Goal: Information Seeking & Learning: Learn about a topic

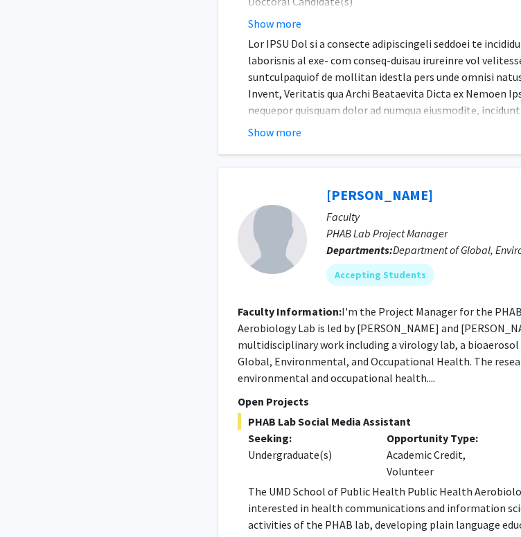
scroll to position [4662, 0]
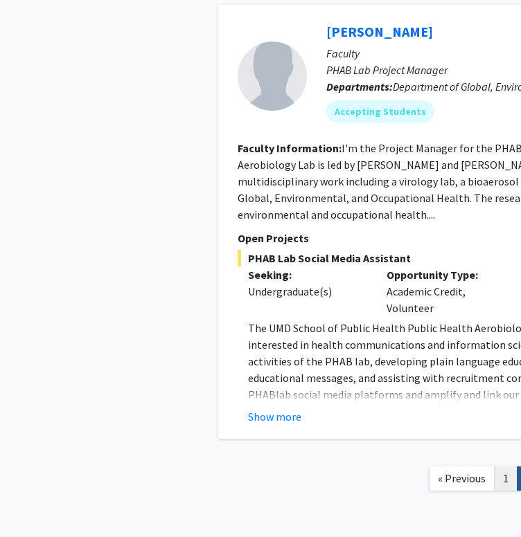
click at [496, 467] on link "1" at bounding box center [506, 479] width 24 height 24
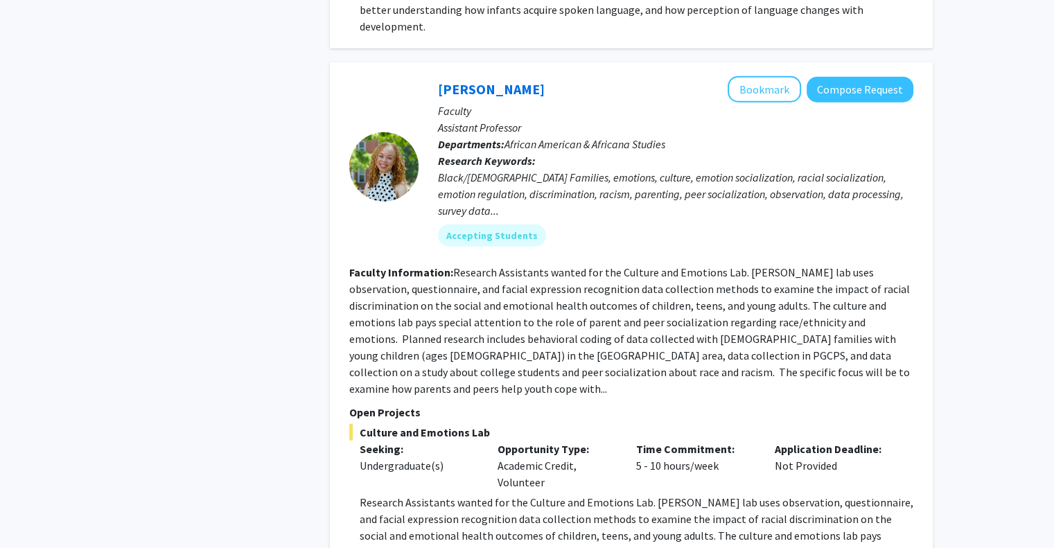
scroll to position [3509, 0]
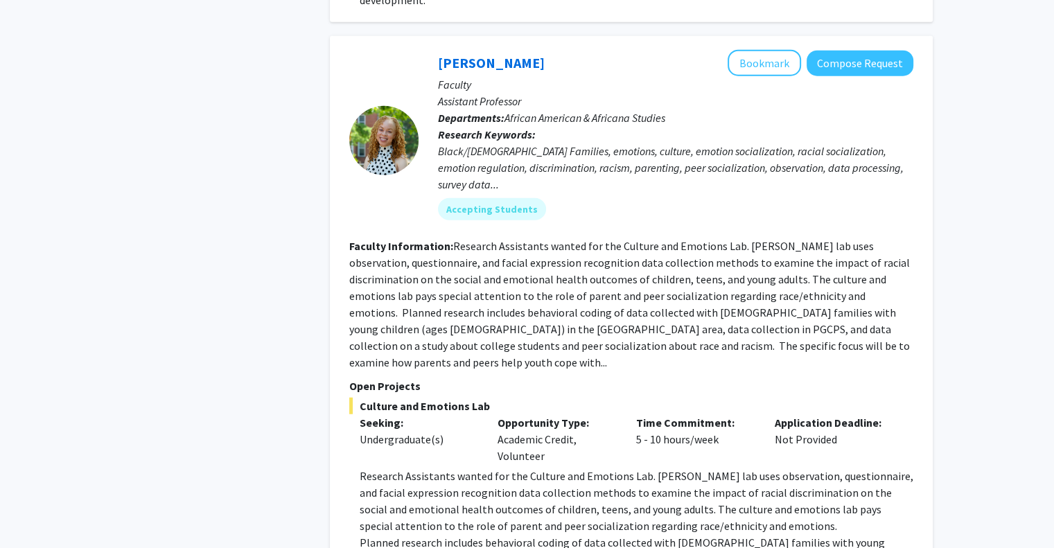
scroll to position [3488, 0]
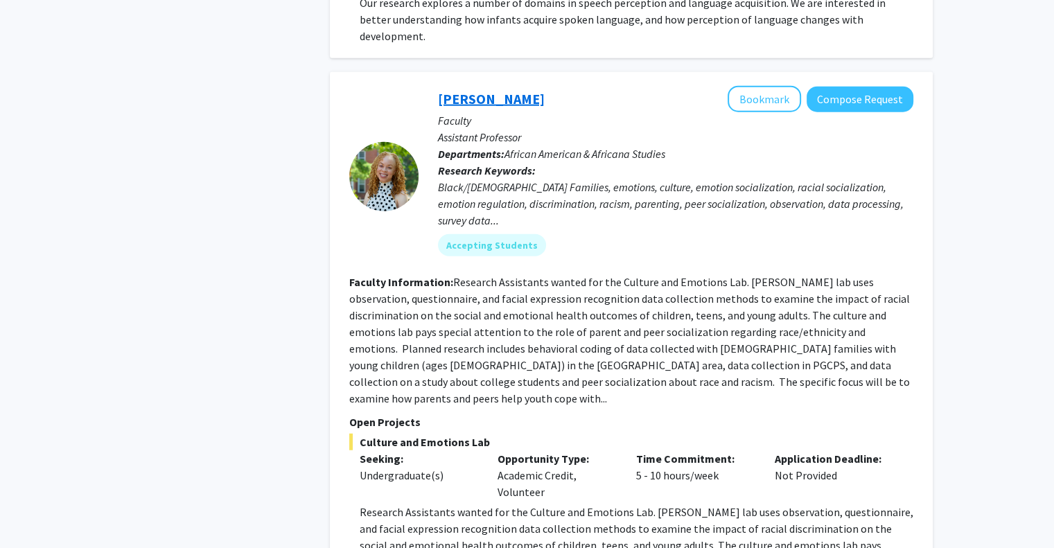
click at [490, 90] on link "[PERSON_NAME]" at bounding box center [491, 98] width 107 height 17
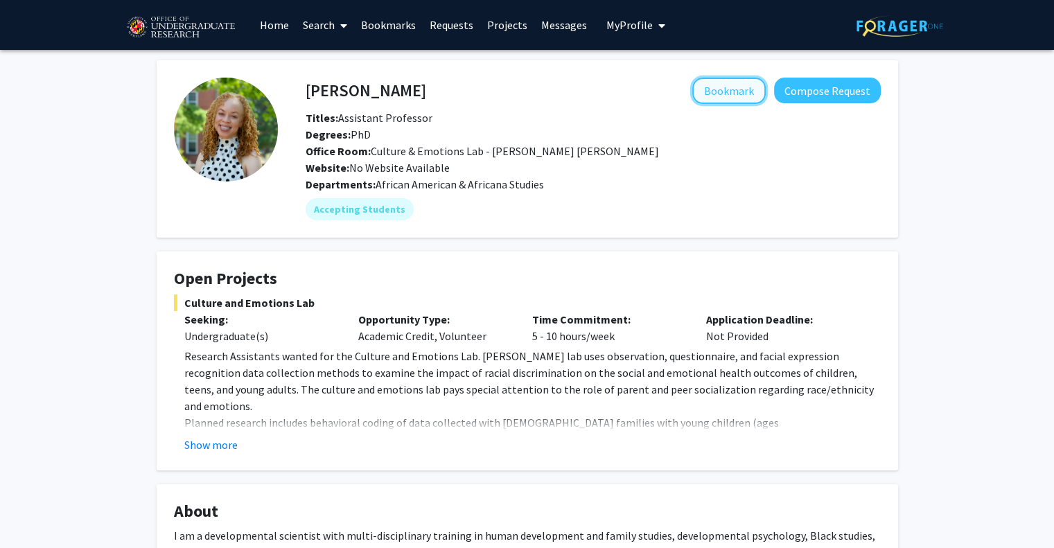
click at [531, 88] on button "Bookmark" at bounding box center [728, 91] width 73 height 26
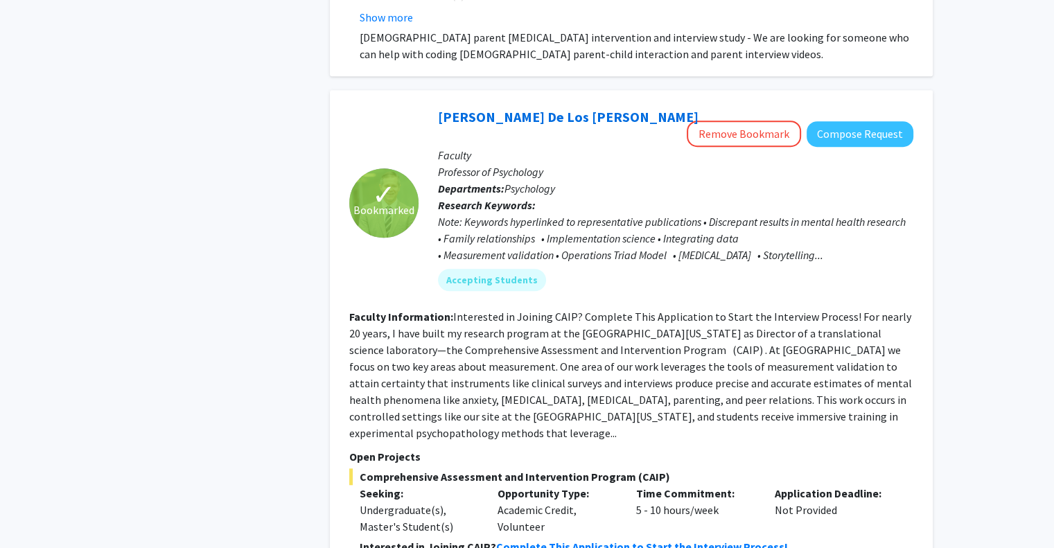
scroll to position [6494, 0]
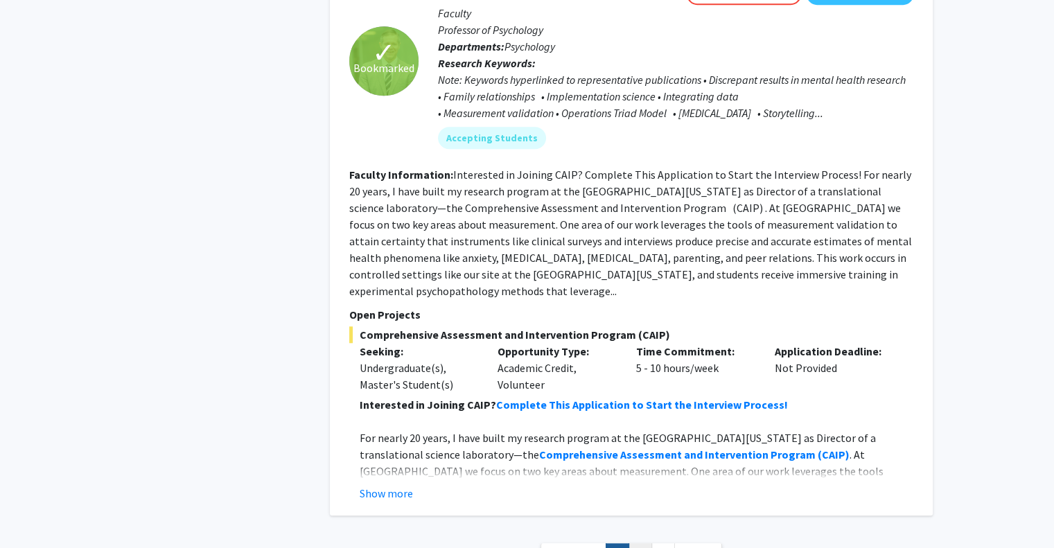
click at [531, 537] on link "2" at bounding box center [640, 555] width 24 height 24
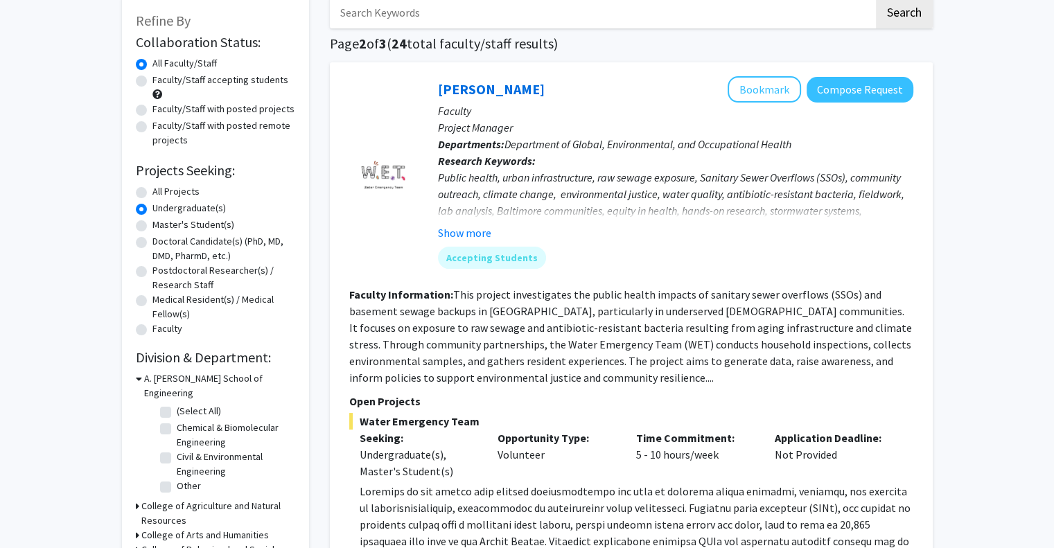
scroll to position [85, 0]
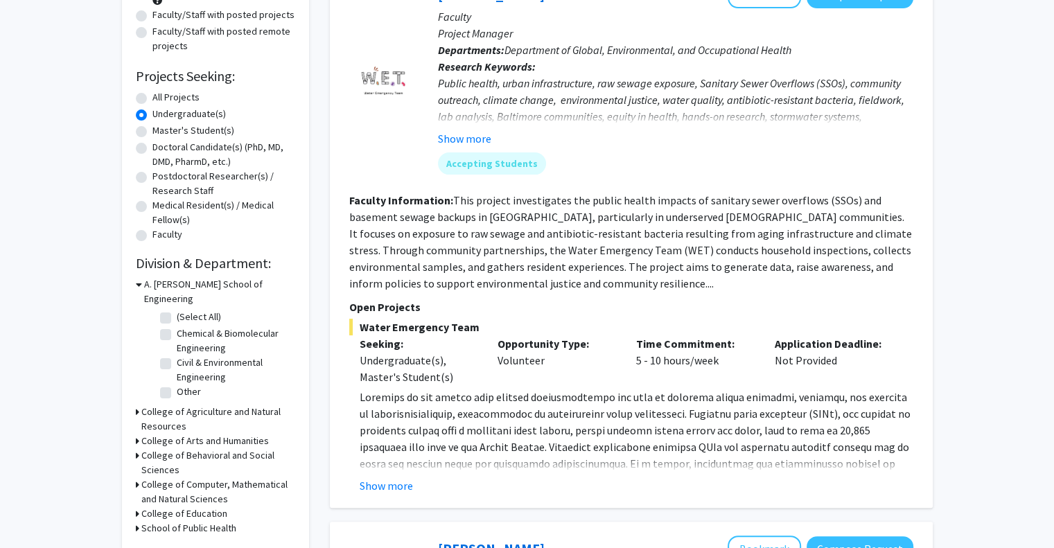
scroll to position [186, 0]
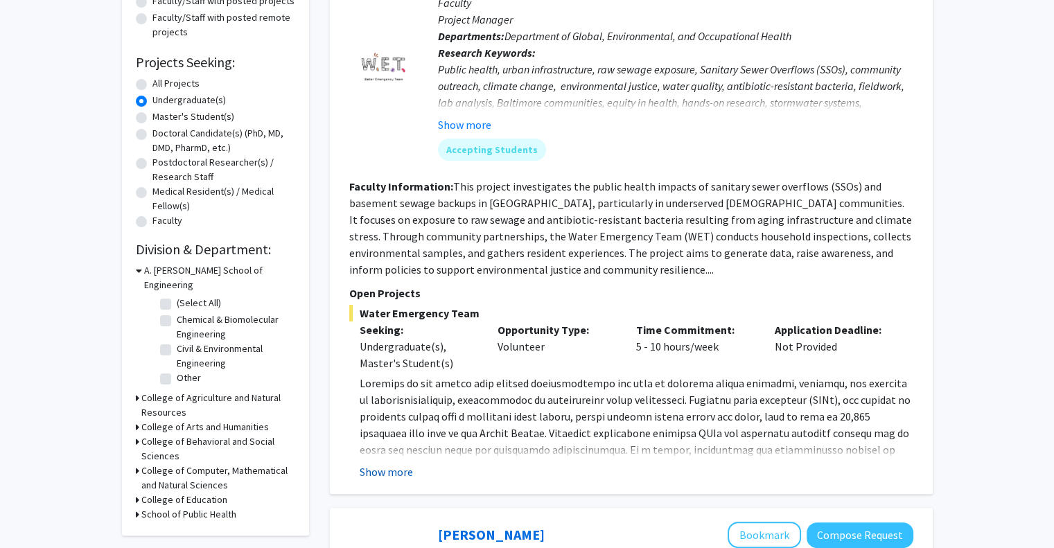
click at [379, 470] on button "Show more" at bounding box center [385, 471] width 53 height 17
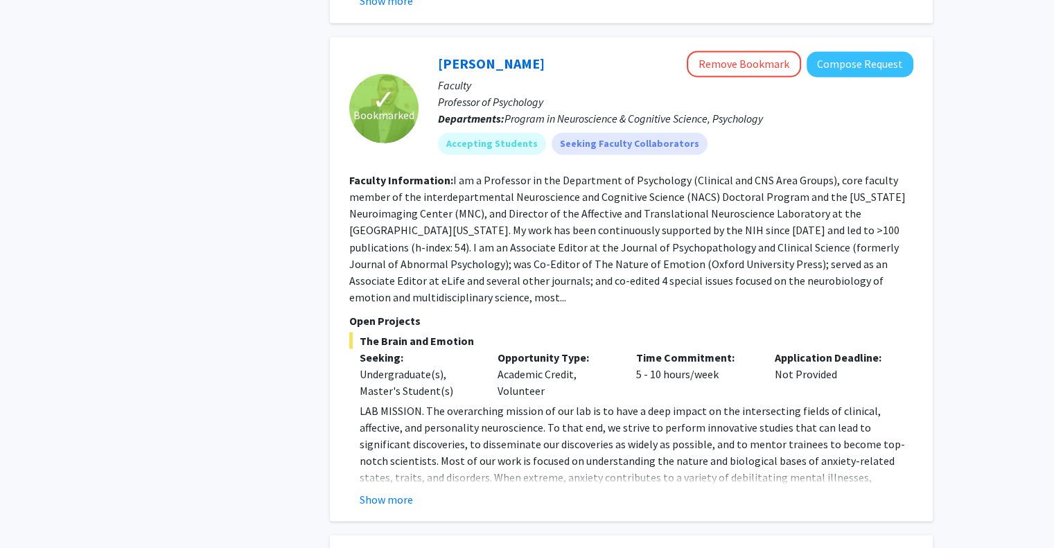
scroll to position [2383, 0]
click at [391, 492] on button "Show more" at bounding box center [385, 500] width 53 height 17
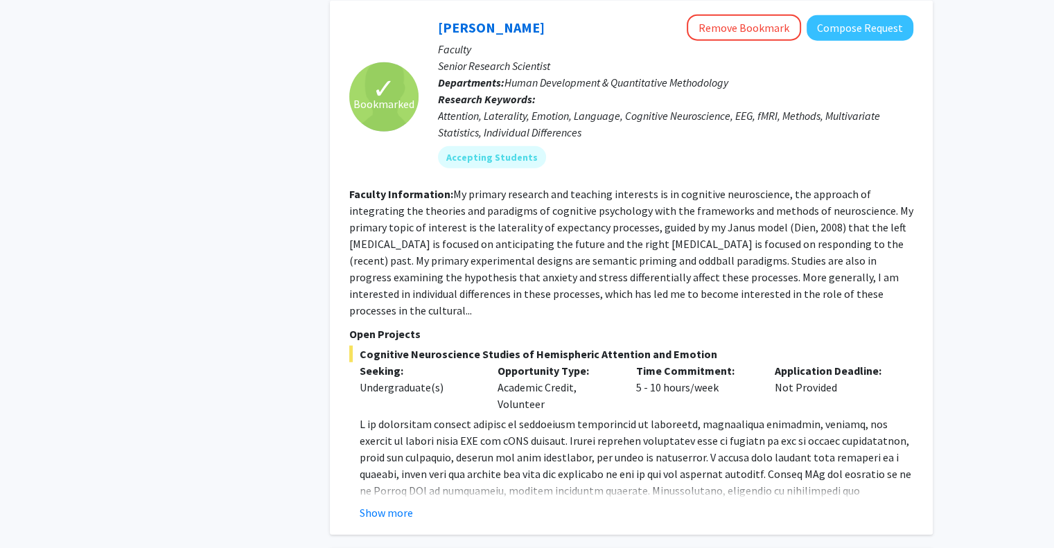
scroll to position [3523, 0]
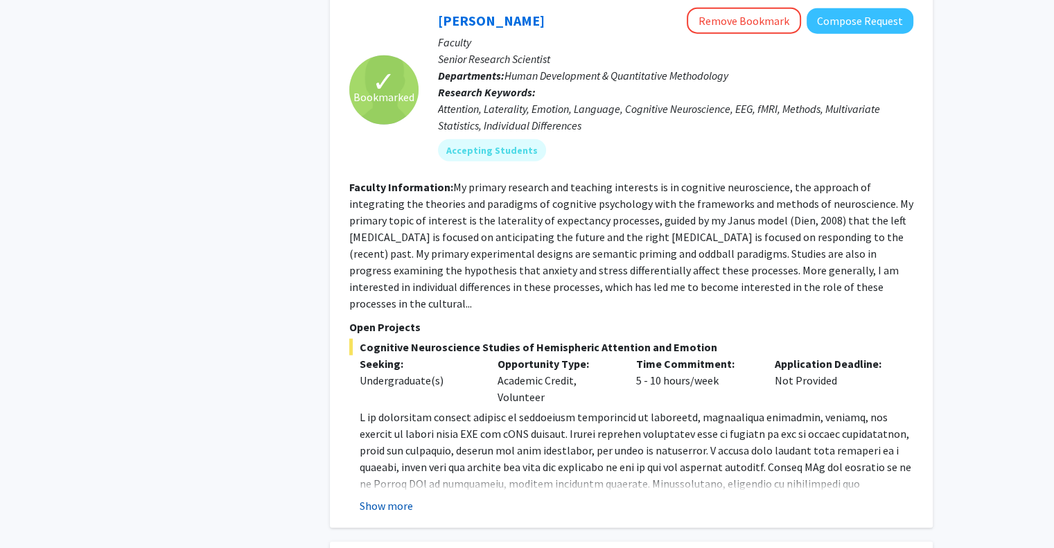
click at [382, 497] on button "Show more" at bounding box center [385, 505] width 53 height 17
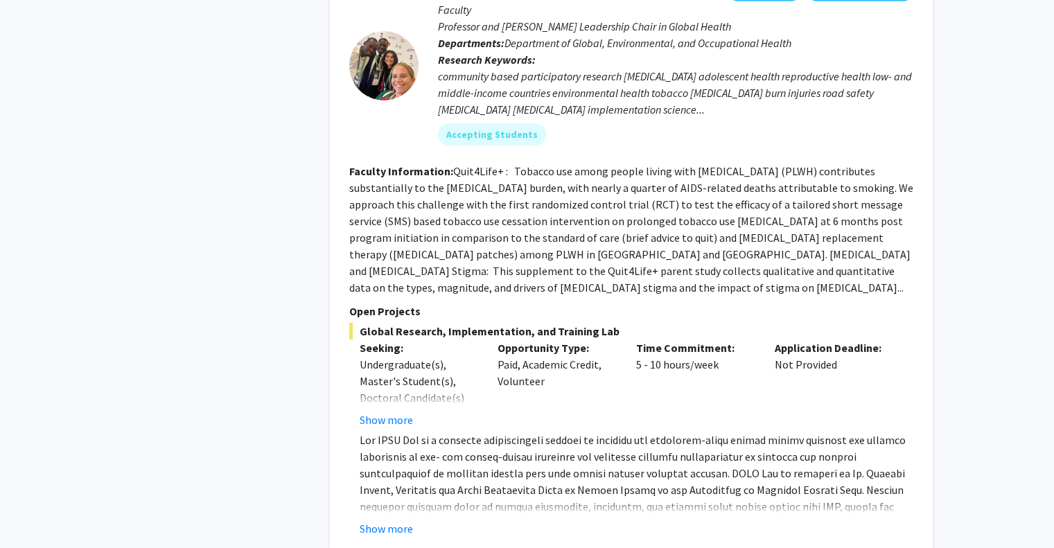
scroll to position [4602, 0]
click at [393, 519] on button "Show more" at bounding box center [385, 527] width 53 height 17
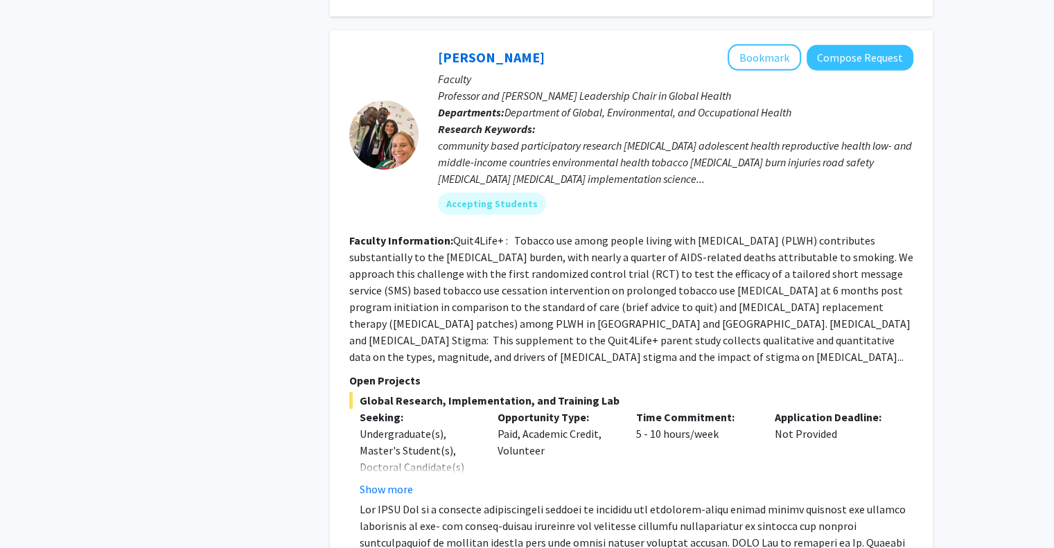
scroll to position [4535, 0]
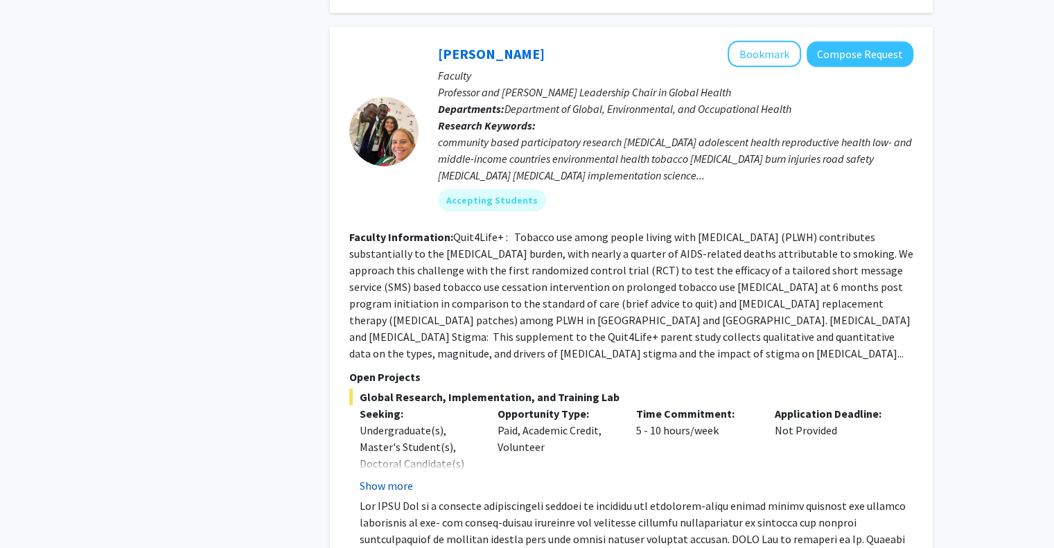
click at [382, 477] on button "Show more" at bounding box center [385, 485] width 53 height 17
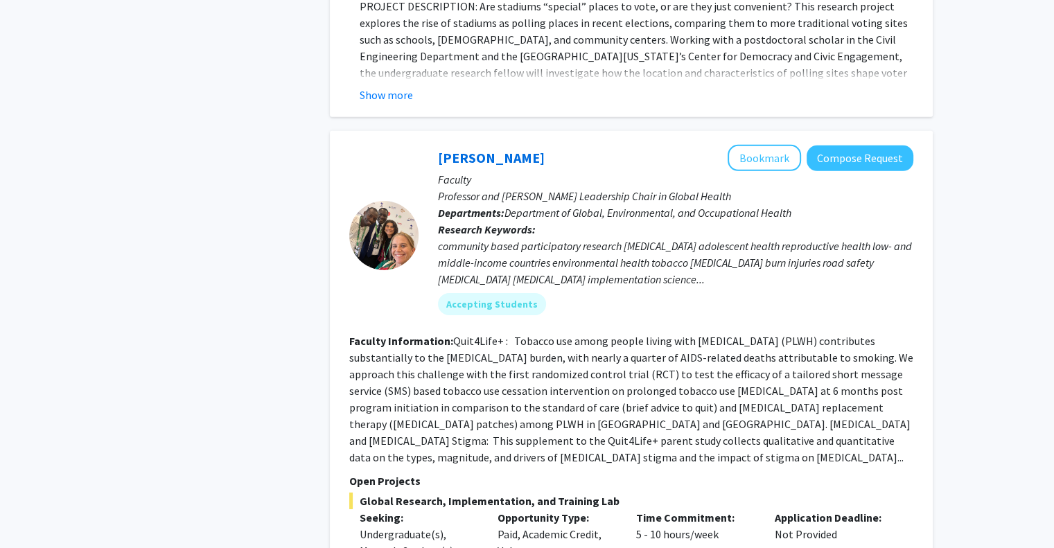
scroll to position [4436, 0]
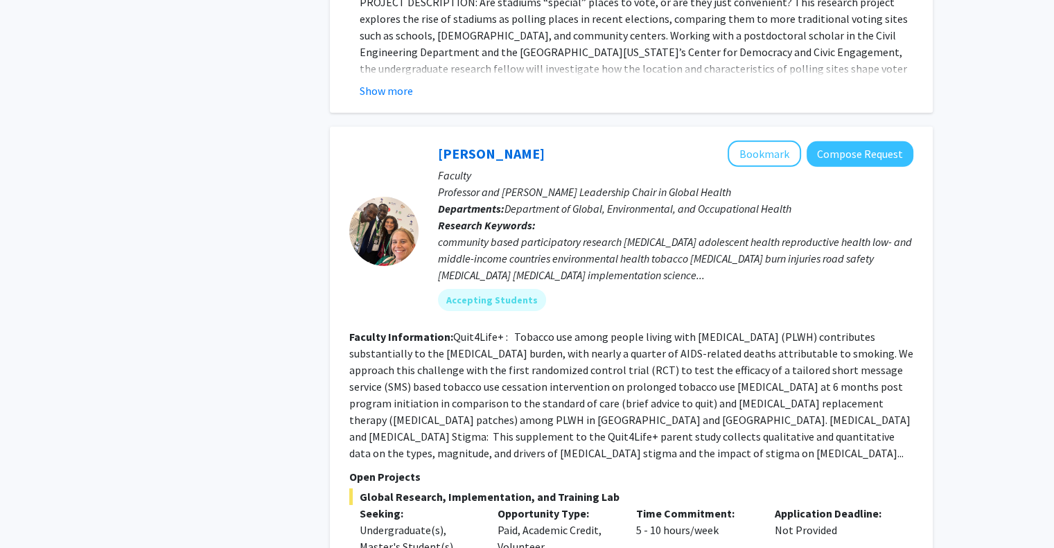
click at [531, 167] on p "Faculty" at bounding box center [675, 175] width 475 height 17
click at [531, 141] on button "Bookmark" at bounding box center [763, 154] width 73 height 26
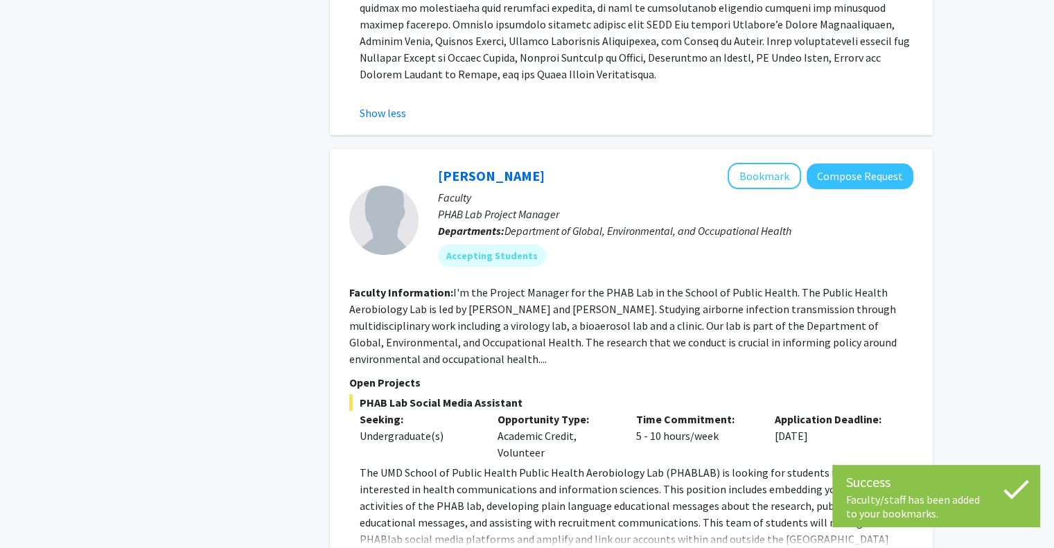
scroll to position [5243, 0]
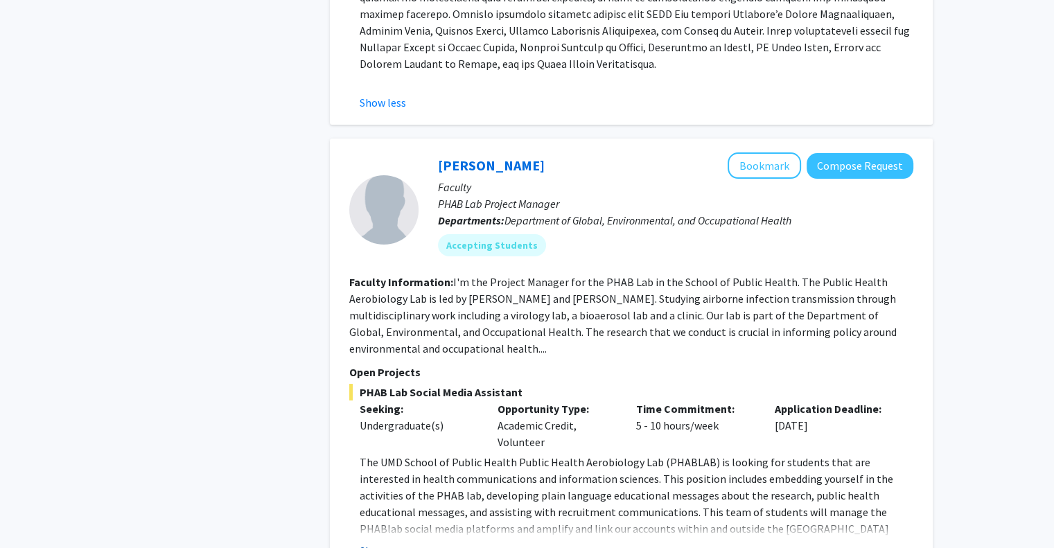
click at [380, 537] on button "Show more" at bounding box center [385, 550] width 53 height 17
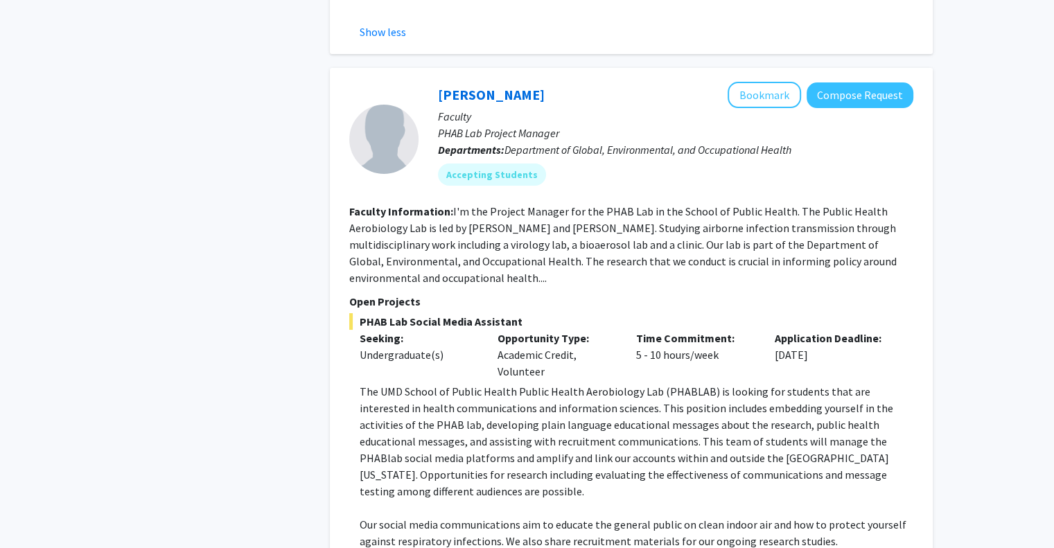
scroll to position [5306, 0]
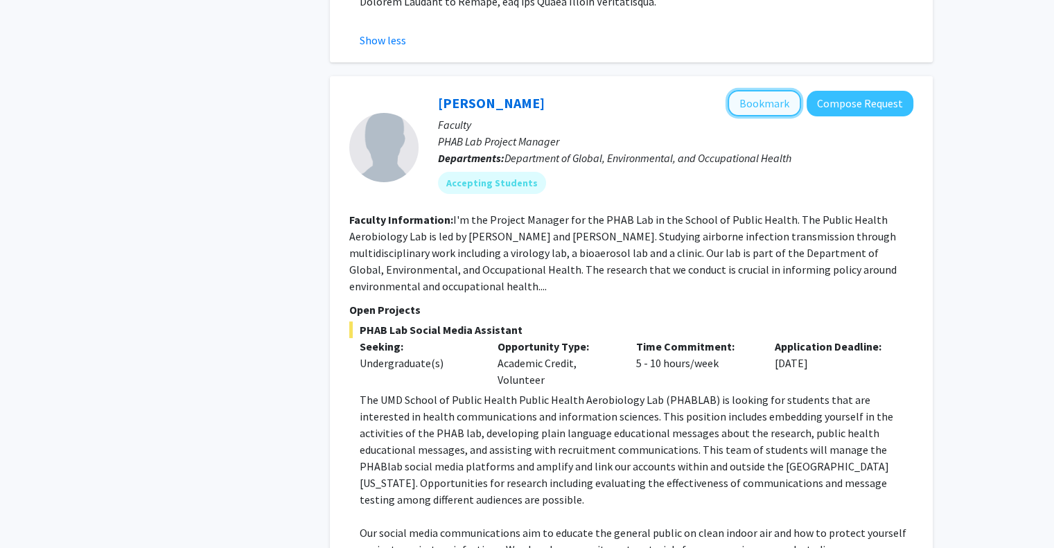
click at [531, 90] on button "Bookmark" at bounding box center [763, 103] width 73 height 26
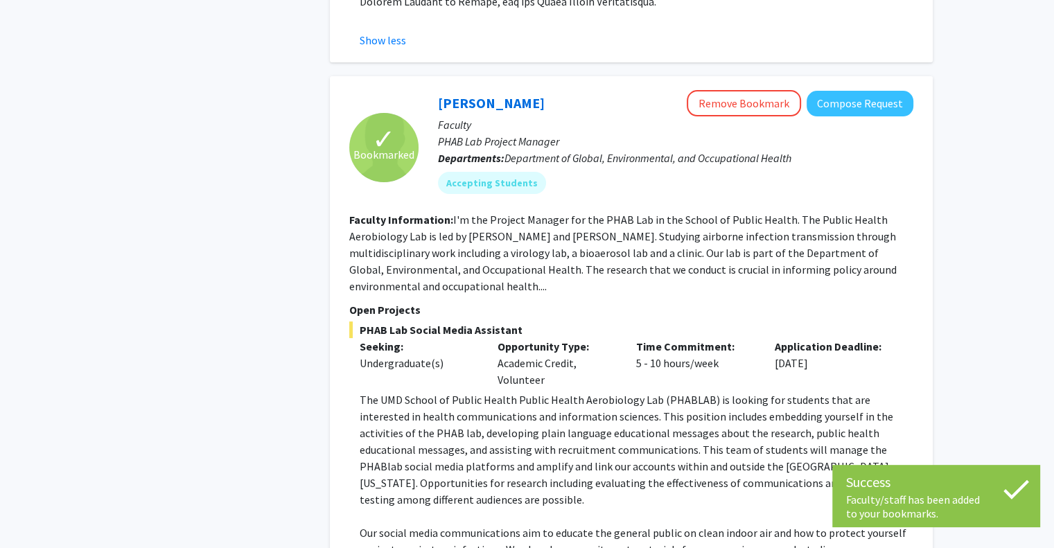
scroll to position [5450, 0]
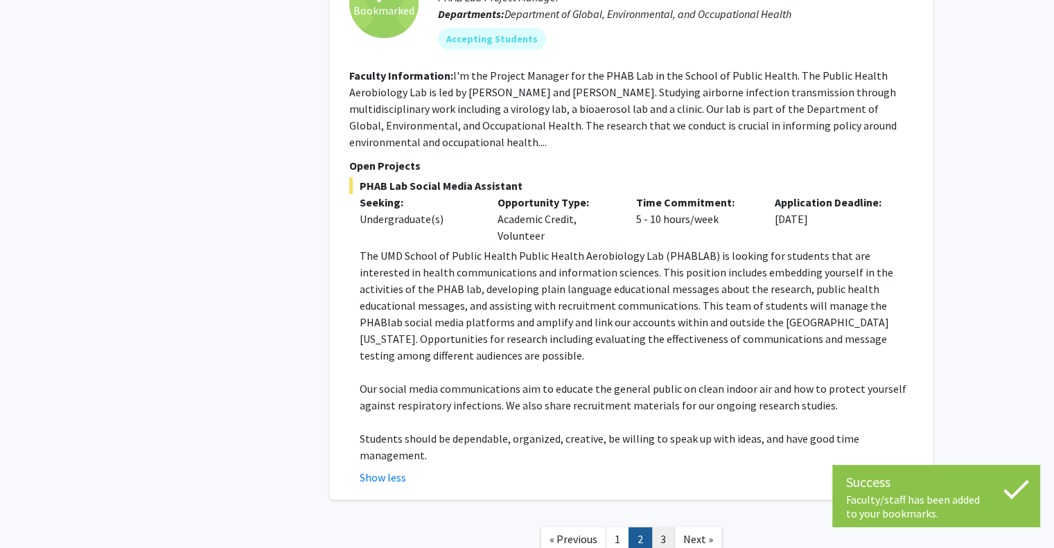
click at [531, 527] on link "3" at bounding box center [663, 539] width 24 height 24
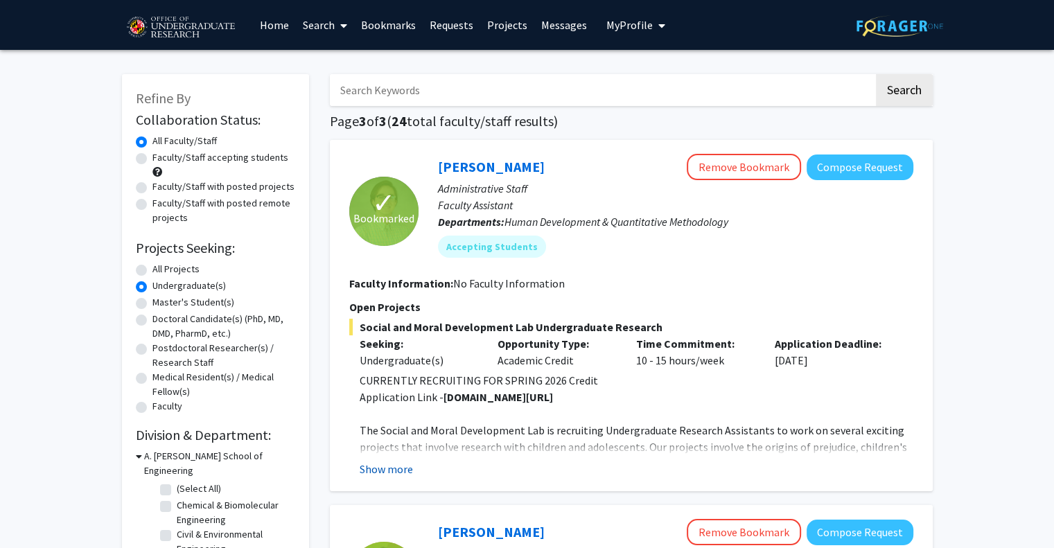
click at [389, 470] on button "Show more" at bounding box center [385, 469] width 53 height 17
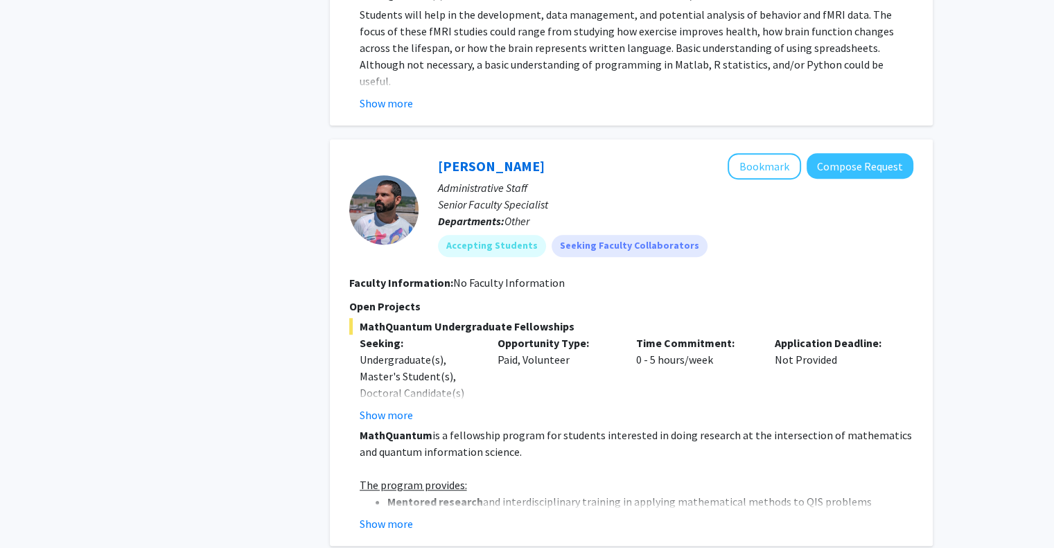
scroll to position [931, 0]
